Goal: Task Accomplishment & Management: Use online tool/utility

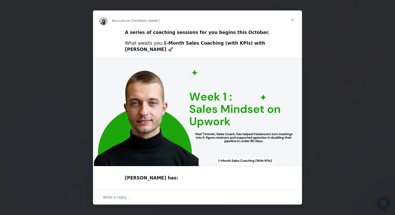
click at [292, 20] on span "Close" at bounding box center [292, 19] width 19 height 19
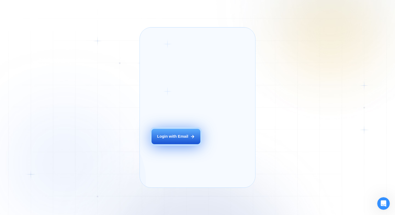
click at [191, 144] on button "Login with Email" at bounding box center [175, 136] width 49 height 15
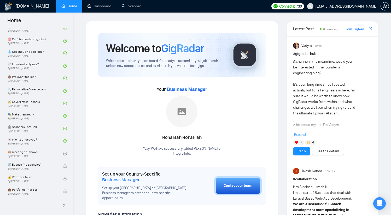
scroll to position [360, 0]
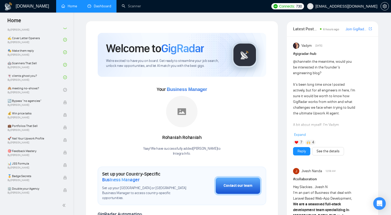
click at [104, 8] on link "Dashboard" at bounding box center [99, 6] width 24 height 4
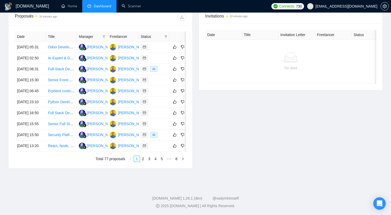
scroll to position [223, 0]
click at [63, 115] on link "Full Stack Developer - Python" at bounding box center [72, 113] width 48 height 4
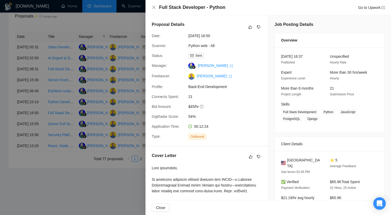
click at [109, 88] on div at bounding box center [195, 107] width 391 height 215
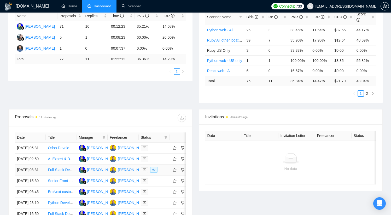
scroll to position [0, 0]
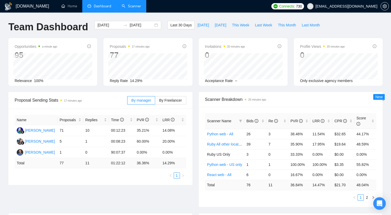
click at [129, 8] on link "Scanner" at bounding box center [131, 6] width 19 height 4
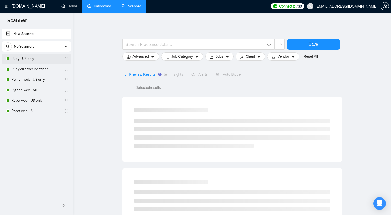
click at [20, 60] on link "Ruby - US only" at bounding box center [36, 59] width 50 height 10
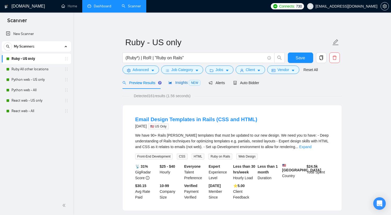
click at [178, 85] on div "Insights NEW" at bounding box center [184, 83] width 32 height 6
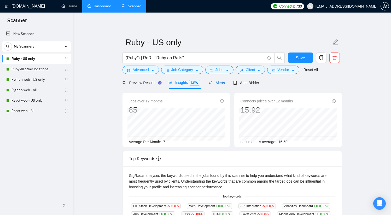
click at [222, 83] on span "Alerts" at bounding box center [217, 83] width 16 height 4
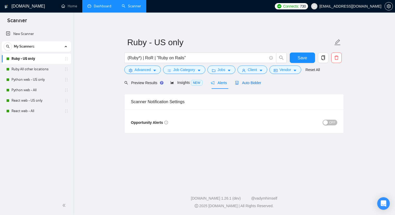
click at [248, 84] on span "Auto Bidder" at bounding box center [248, 83] width 26 height 4
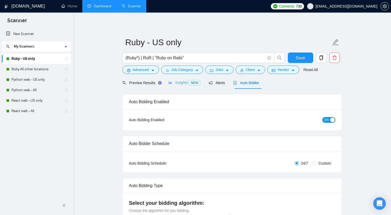
click at [184, 86] on div "Insights NEW" at bounding box center [184, 83] width 32 height 12
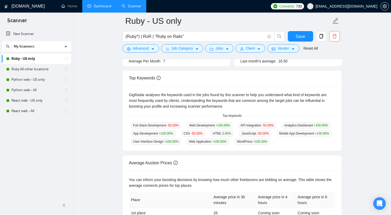
scroll to position [73, 0]
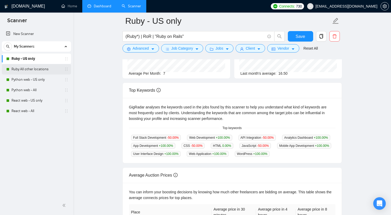
click at [34, 70] on link "Ruby All other locations" at bounding box center [36, 69] width 50 height 10
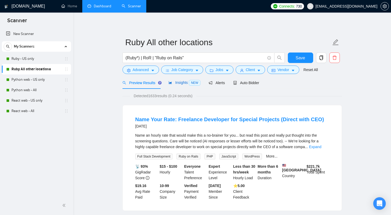
click at [177, 83] on span "Insights NEW" at bounding box center [184, 82] width 32 height 4
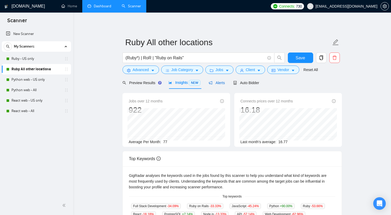
click at [223, 83] on span "Alerts" at bounding box center [217, 83] width 16 height 4
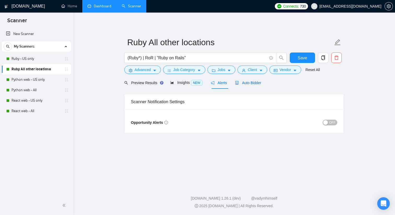
click at [248, 84] on span "Auto Bidder" at bounding box center [248, 83] width 26 height 4
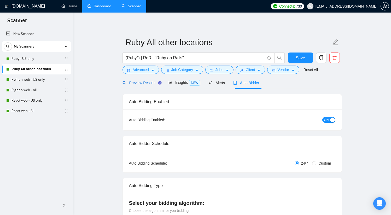
click at [145, 84] on span "Preview Results" at bounding box center [141, 83] width 38 height 4
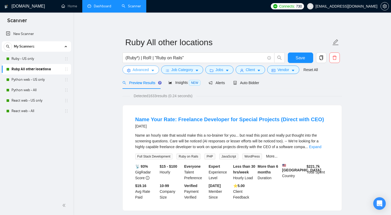
click at [148, 71] on span "Advanced" at bounding box center [141, 70] width 16 height 6
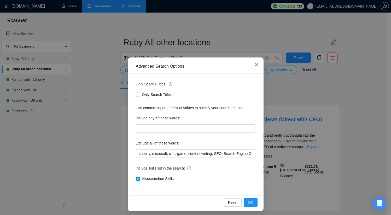
click at [256, 66] on icon "close" at bounding box center [256, 64] width 3 height 3
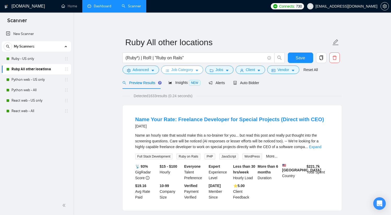
click at [191, 71] on span "Job Category" at bounding box center [182, 70] width 22 height 6
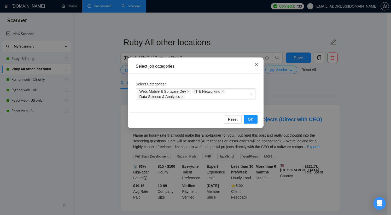
click at [255, 66] on icon "close" at bounding box center [256, 64] width 4 height 4
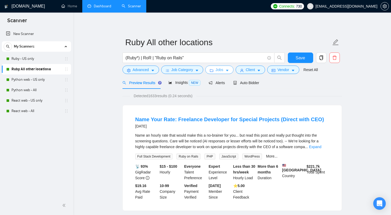
click at [222, 70] on span "Jobs" at bounding box center [219, 70] width 8 height 6
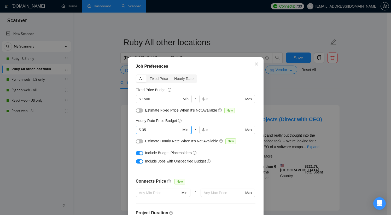
scroll to position [25, 0]
click at [160, 130] on input "35" at bounding box center [161, 129] width 39 height 6
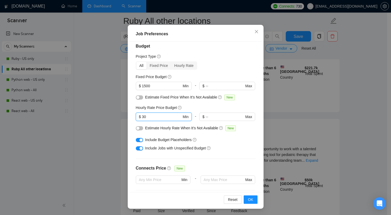
scroll to position [0, 0]
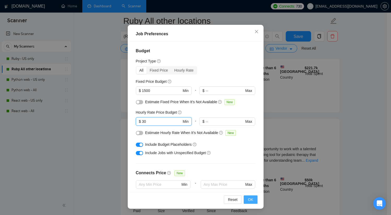
type input "30"
click at [248, 200] on span "OK" at bounding box center [250, 200] width 5 height 6
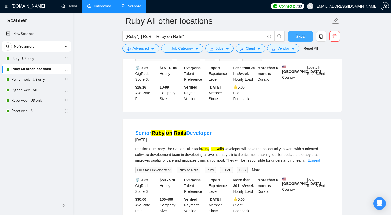
click at [297, 36] on span "Save" at bounding box center [300, 36] width 9 height 7
click at [29, 81] on link "Python web - US only" at bounding box center [36, 79] width 50 height 10
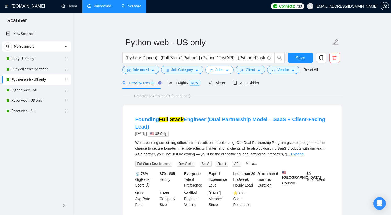
click at [225, 71] on button "Jobs" at bounding box center [219, 70] width 28 height 8
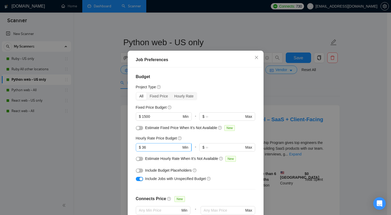
click at [150, 150] on input "36" at bounding box center [161, 147] width 39 height 6
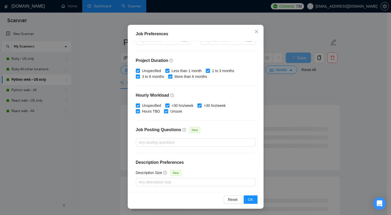
scroll to position [120, 0]
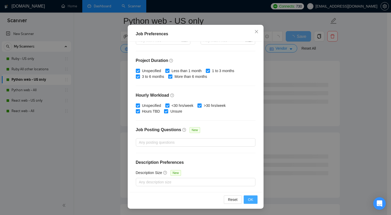
type input "30"
click at [249, 199] on span "OK" at bounding box center [250, 200] width 5 height 6
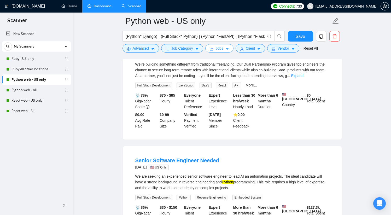
scroll to position [78, 0]
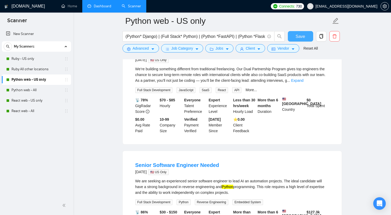
click at [302, 37] on span "Save" at bounding box center [300, 36] width 9 height 7
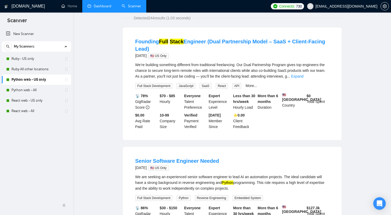
scroll to position [0, 0]
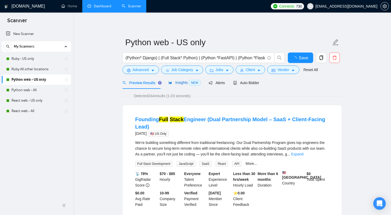
click at [182, 84] on span "Insights NEW" at bounding box center [184, 82] width 32 height 4
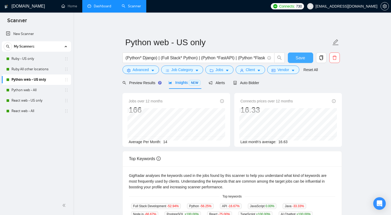
click at [301, 58] on span "Save" at bounding box center [300, 58] width 9 height 7
click at [29, 89] on link "Python web - All" at bounding box center [36, 90] width 50 height 10
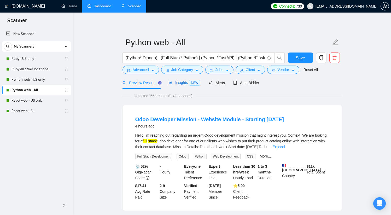
click at [182, 85] on div "Insights NEW" at bounding box center [184, 83] width 32 height 6
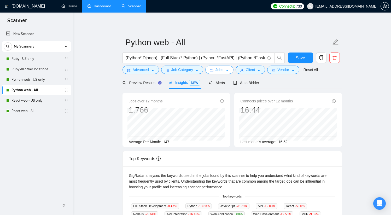
click at [223, 70] on span "Jobs" at bounding box center [219, 70] width 8 height 6
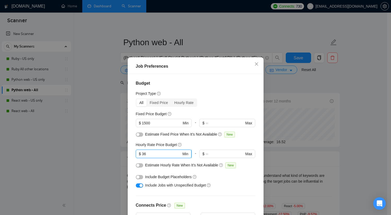
drag, startPoint x: 154, startPoint y: 154, endPoint x: 143, endPoint y: 154, distance: 11.8
click at [143, 154] on input "36" at bounding box center [161, 154] width 39 height 6
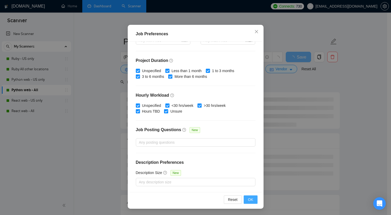
scroll to position [1, 0]
type input "30"
click at [248, 199] on span "OK" at bounding box center [250, 200] width 5 height 6
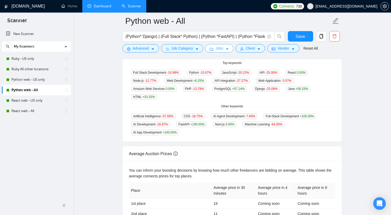
scroll to position [0, 0]
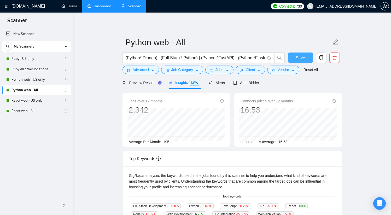
click at [296, 60] on span "Save" at bounding box center [300, 58] width 9 height 7
click at [28, 100] on link "React web - US only" at bounding box center [36, 100] width 50 height 10
click at [25, 102] on link "React web - US only" at bounding box center [36, 100] width 50 height 10
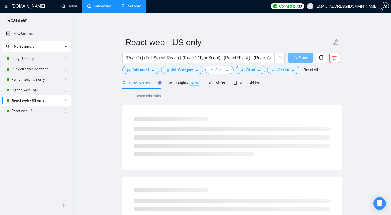
click at [223, 71] on span "Jobs" at bounding box center [219, 70] width 8 height 6
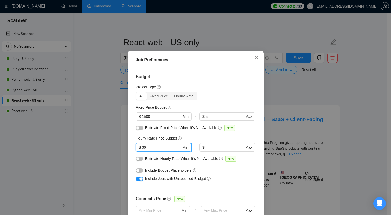
click at [157, 150] on input "36" at bounding box center [161, 147] width 39 height 6
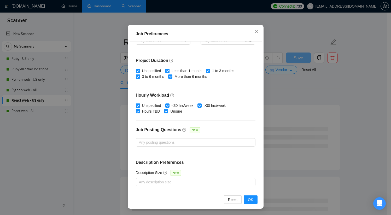
scroll to position [165, 0]
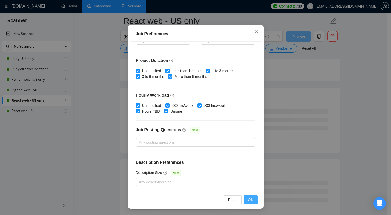
type input "30"
click at [250, 201] on span "OK" at bounding box center [250, 200] width 5 height 6
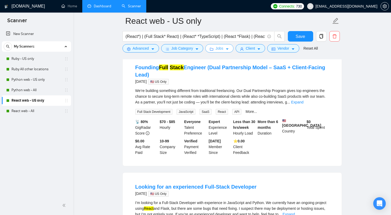
scroll to position [0, 0]
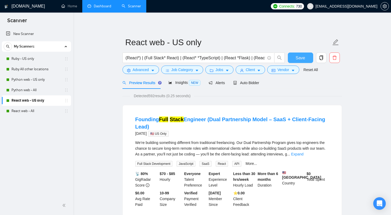
click at [300, 58] on span "Save" at bounding box center [300, 58] width 9 height 7
click at [181, 82] on span "Insights NEW" at bounding box center [184, 82] width 32 height 4
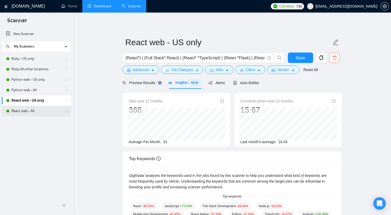
click at [26, 112] on link "React web - All" at bounding box center [36, 111] width 50 height 10
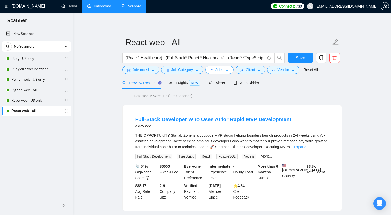
click at [226, 69] on button "Jobs" at bounding box center [219, 70] width 28 height 8
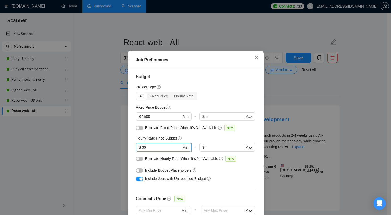
click at [150, 150] on input "36" at bounding box center [161, 147] width 39 height 6
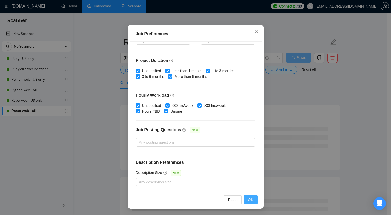
type input "30"
click at [249, 199] on span "OK" at bounding box center [250, 200] width 5 height 6
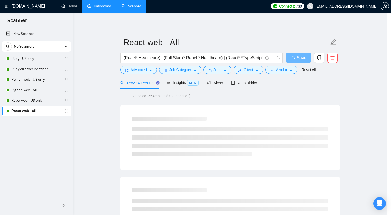
scroll to position [7, 0]
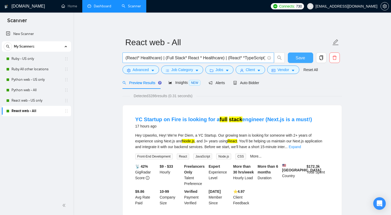
click at [302, 58] on span "Save" at bounding box center [300, 58] width 9 height 7
click at [181, 85] on div "Insights NEW" at bounding box center [184, 83] width 32 height 6
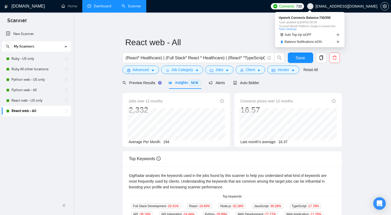
click at [295, 7] on span "Connects:" at bounding box center [287, 6] width 16 height 6
